Goal: Book appointment/travel/reservation

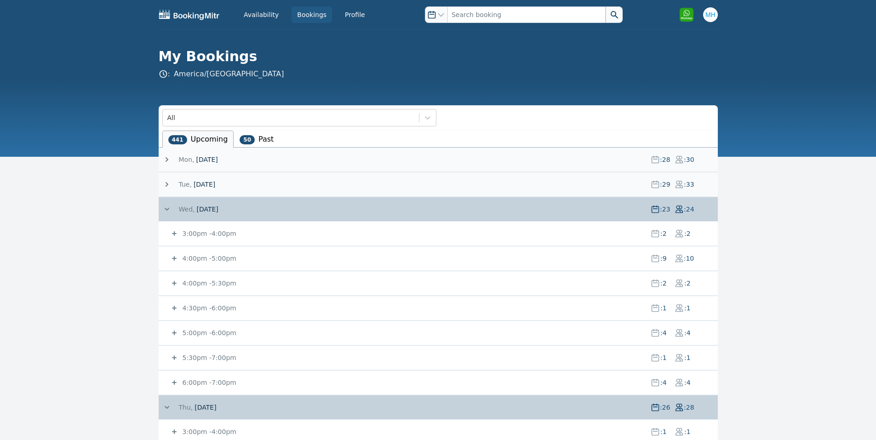
click at [200, 155] on span "[DATE]" at bounding box center [207, 159] width 22 height 9
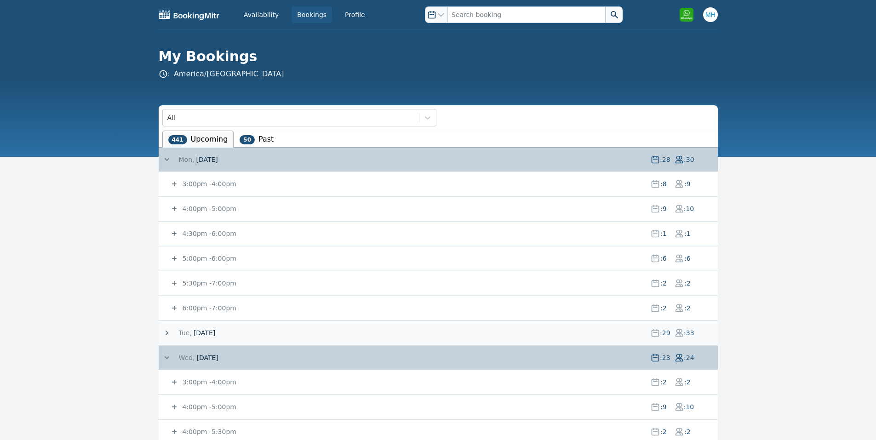
click at [200, 256] on small "5:00pm - 6:00pm" at bounding box center [209, 258] width 56 height 7
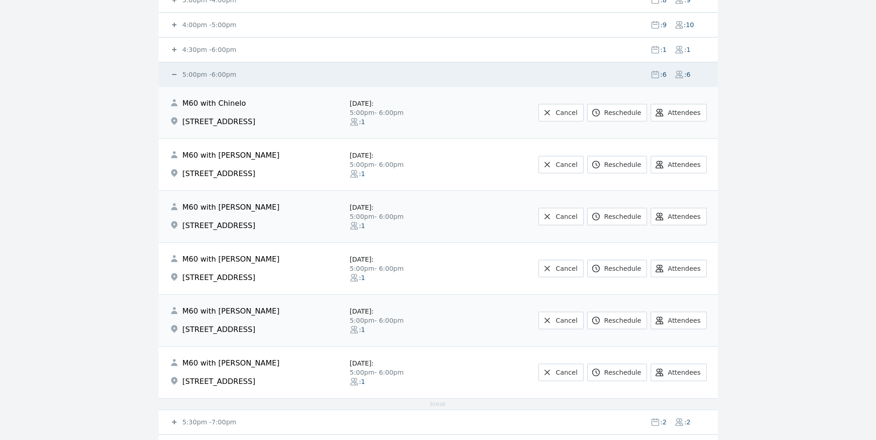
scroll to position [368, 0]
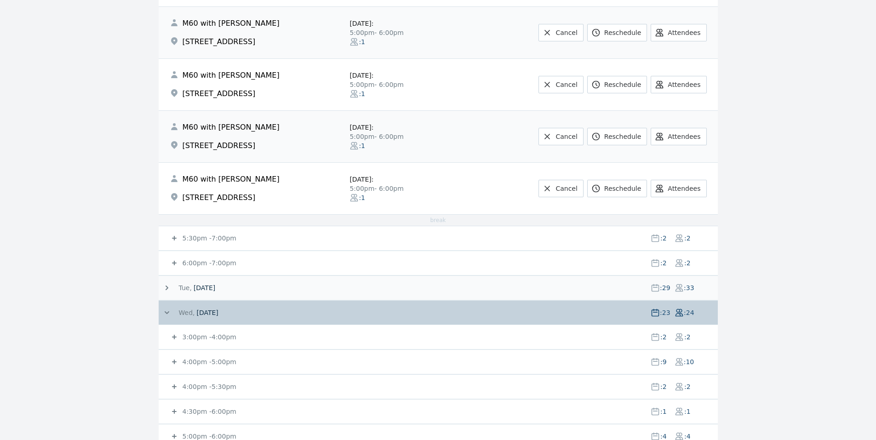
click at [206, 233] on div "5:30pm - 7:00pm : 2 : 2" at bounding box center [444, 238] width 548 height 24
click at [205, 235] on small "5:30pm - 7:00pm" at bounding box center [209, 238] width 56 height 7
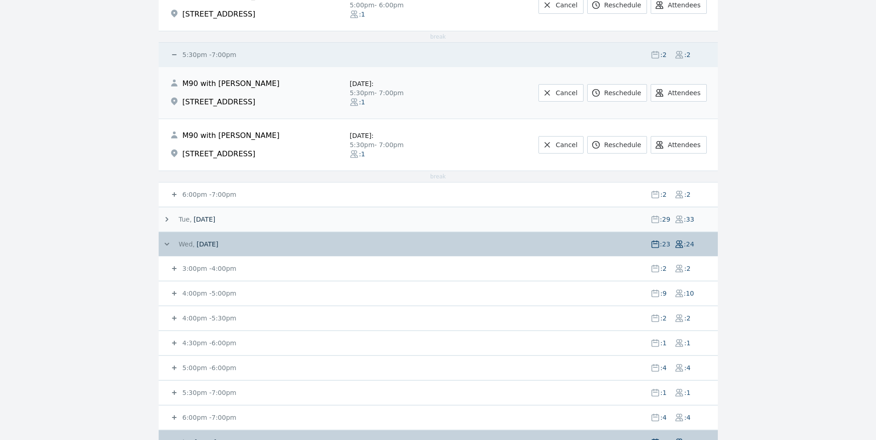
scroll to position [552, 0]
click at [212, 195] on small "6:00pm - 7:00pm" at bounding box center [209, 193] width 56 height 7
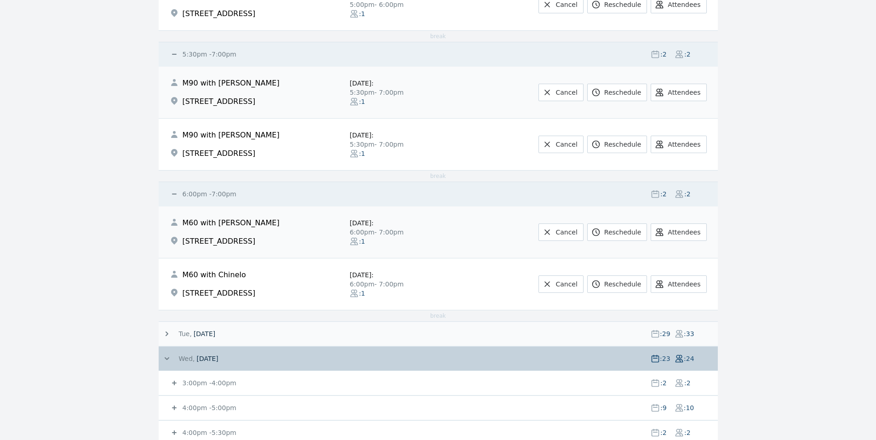
click at [191, 192] on small "6:00pm - 7:00pm" at bounding box center [209, 193] width 56 height 7
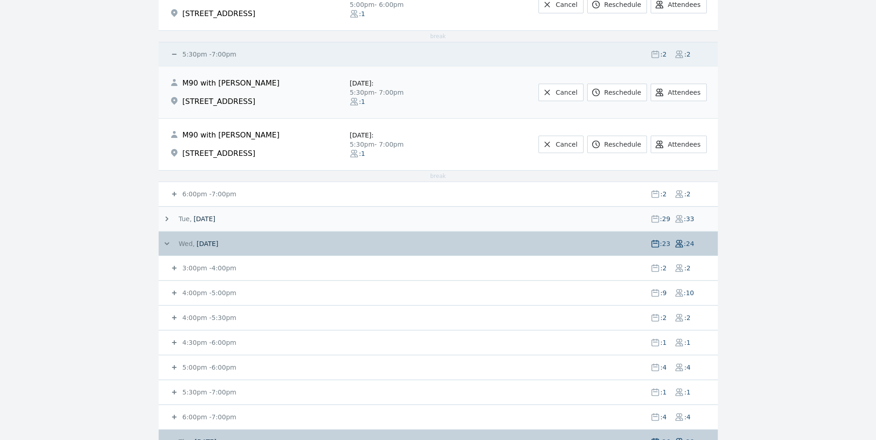
scroll to position [368, 0]
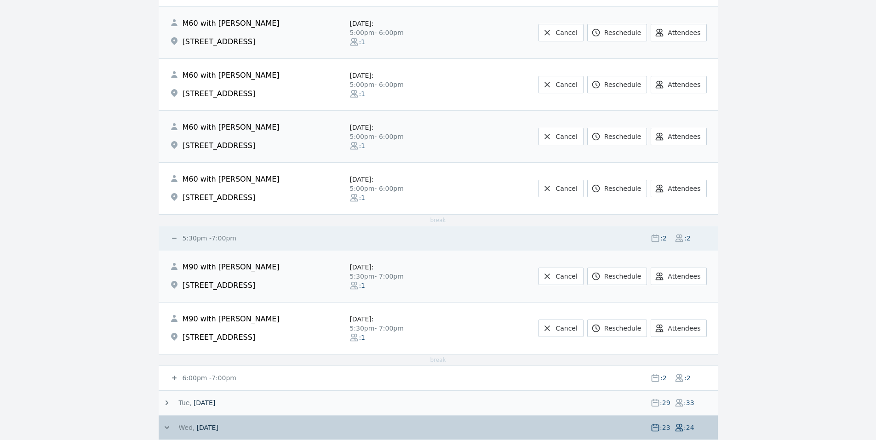
click at [201, 237] on small "5:30pm - 7:00pm" at bounding box center [209, 238] width 56 height 7
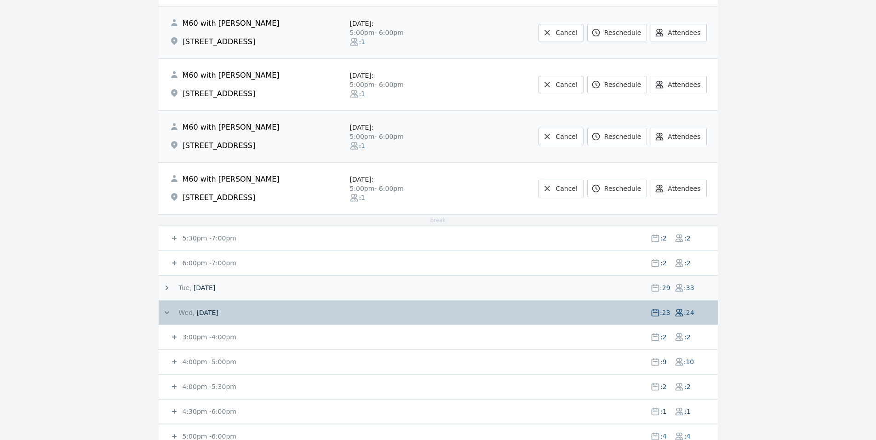
scroll to position [184, 0]
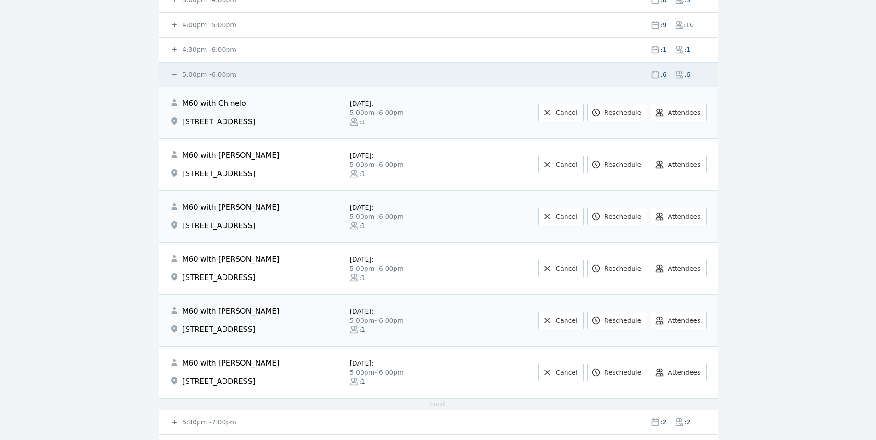
click at [212, 75] on small "5:00pm - 6:00pm" at bounding box center [209, 74] width 56 height 7
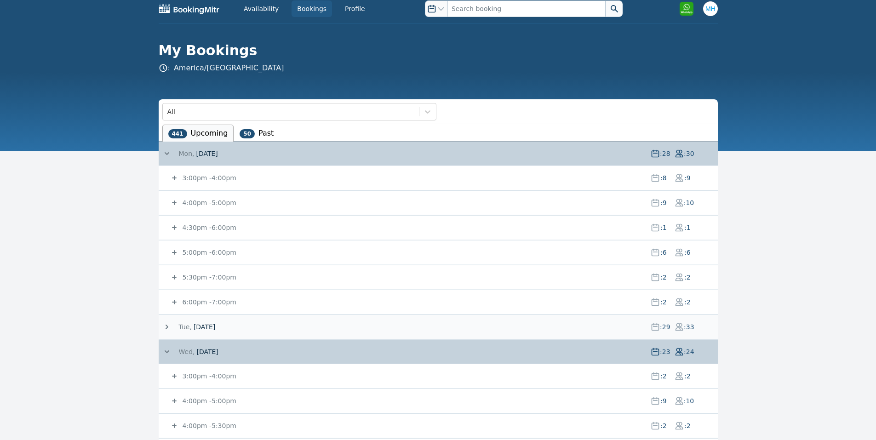
scroll to position [0, 0]
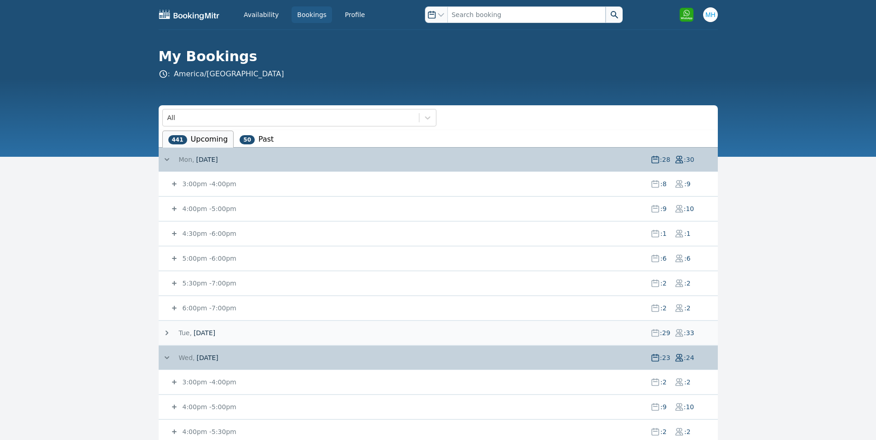
click at [219, 186] on small "3:00pm - 4:00pm" at bounding box center [209, 183] width 56 height 7
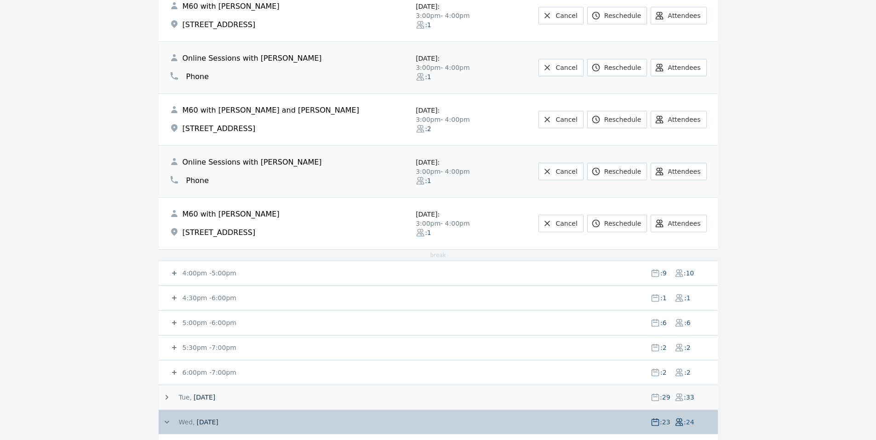
scroll to position [368, 0]
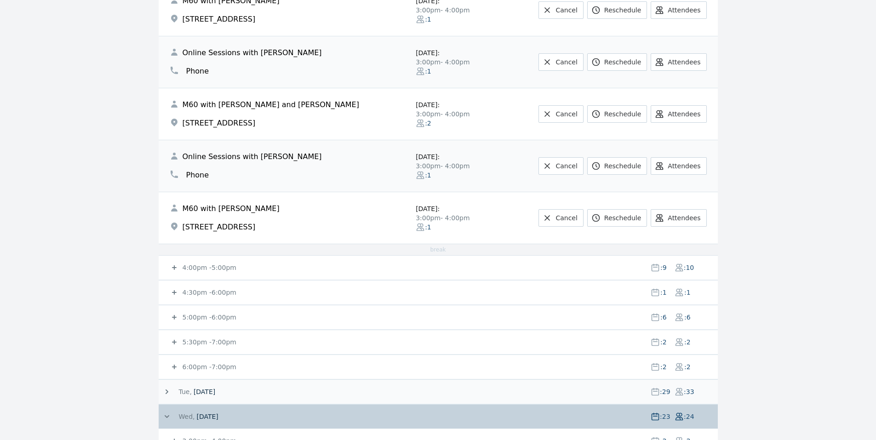
click at [177, 266] on icon at bounding box center [174, 267] width 9 height 9
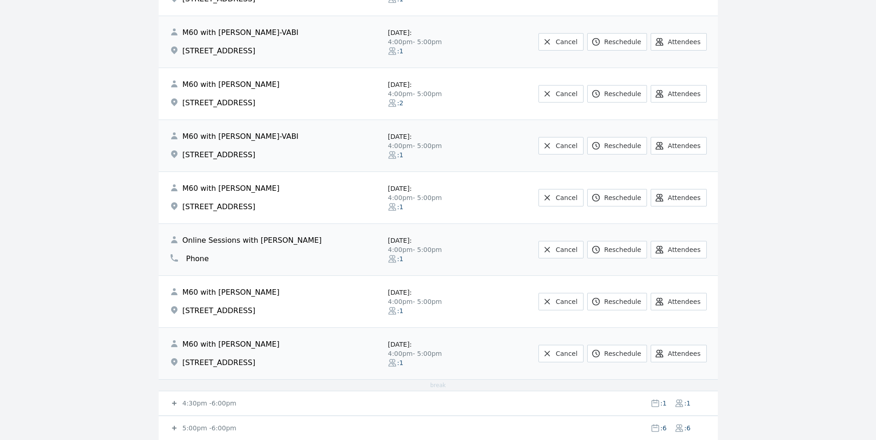
scroll to position [920, 0]
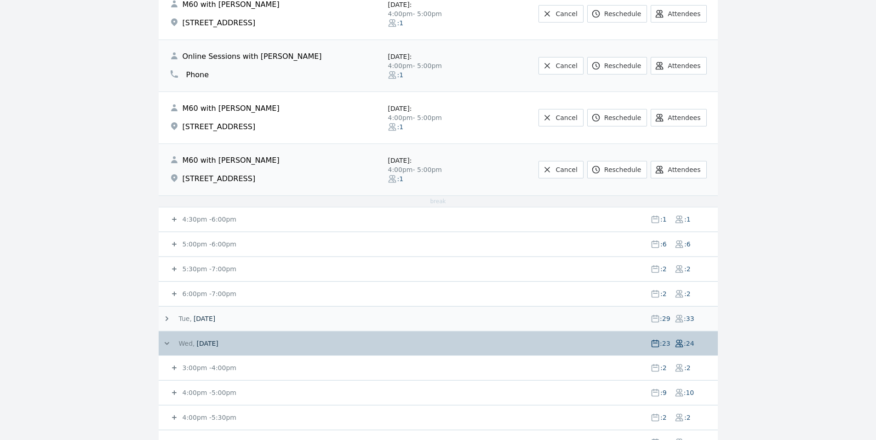
click at [203, 211] on div "4:30pm - 6:00pm : 1 : 1" at bounding box center [444, 219] width 548 height 24
click at [202, 241] on small "5:00pm - 6:00pm" at bounding box center [209, 243] width 56 height 7
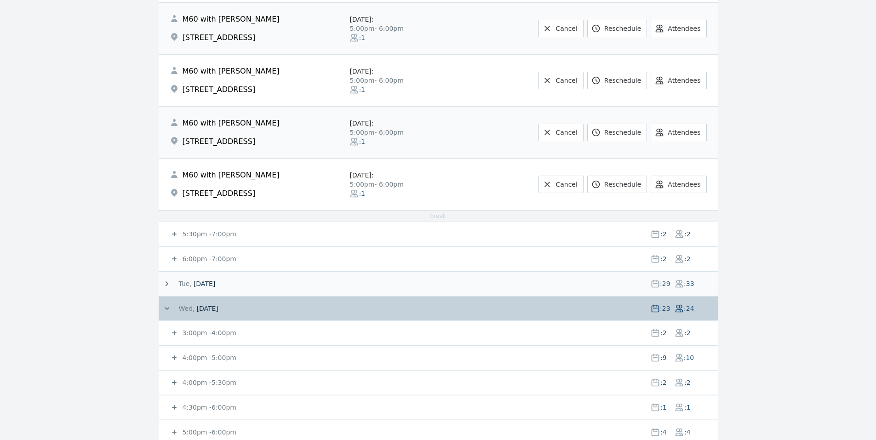
scroll to position [1288, 0]
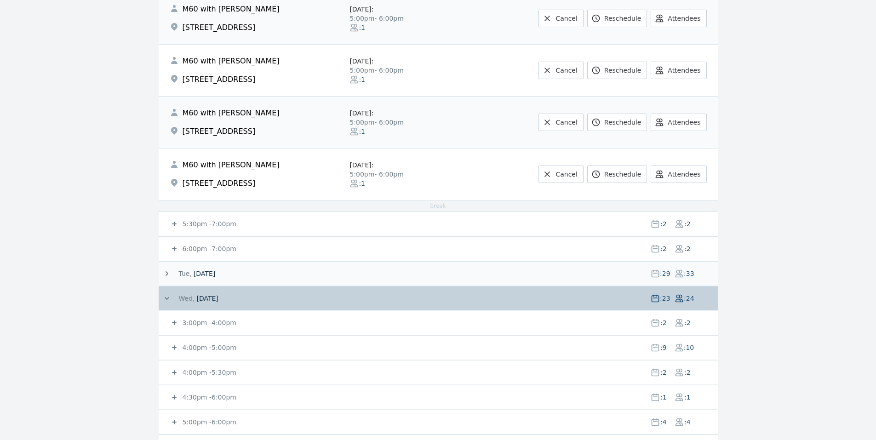
click at [199, 248] on small "6:00pm - 7:00pm" at bounding box center [209, 248] width 56 height 7
